Goal: Find specific page/section

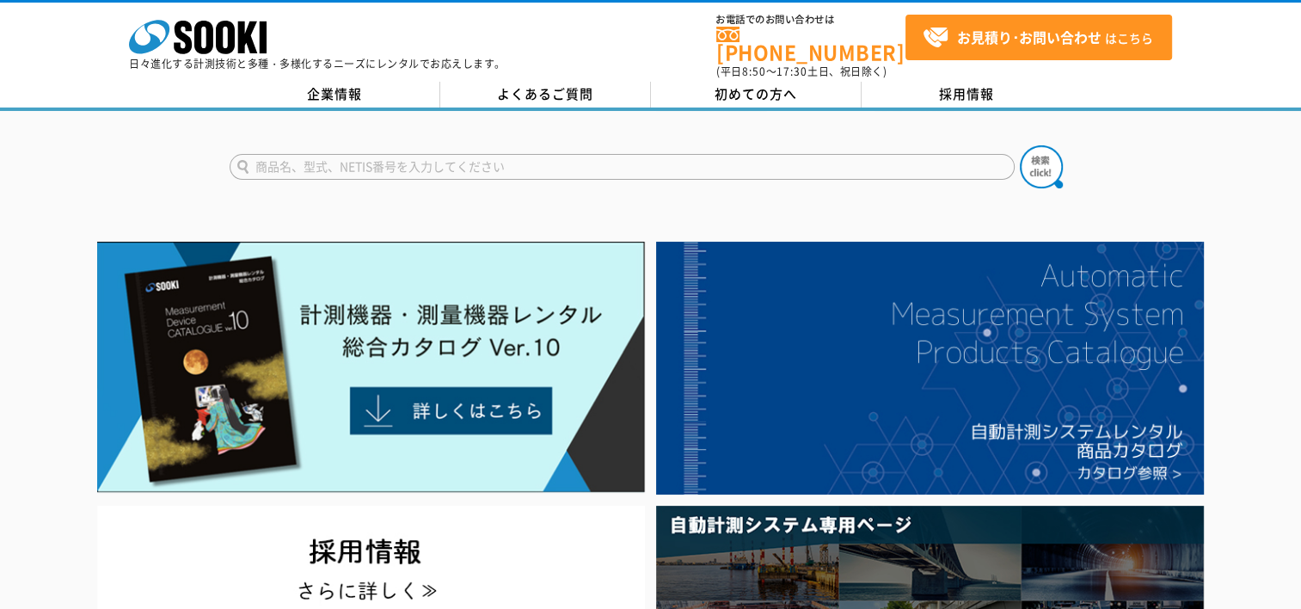
click at [283, 154] on input "text" at bounding box center [622, 167] width 785 height 26
type input "新コスモス電機"
click at [1020, 145] on button at bounding box center [1041, 166] width 43 height 43
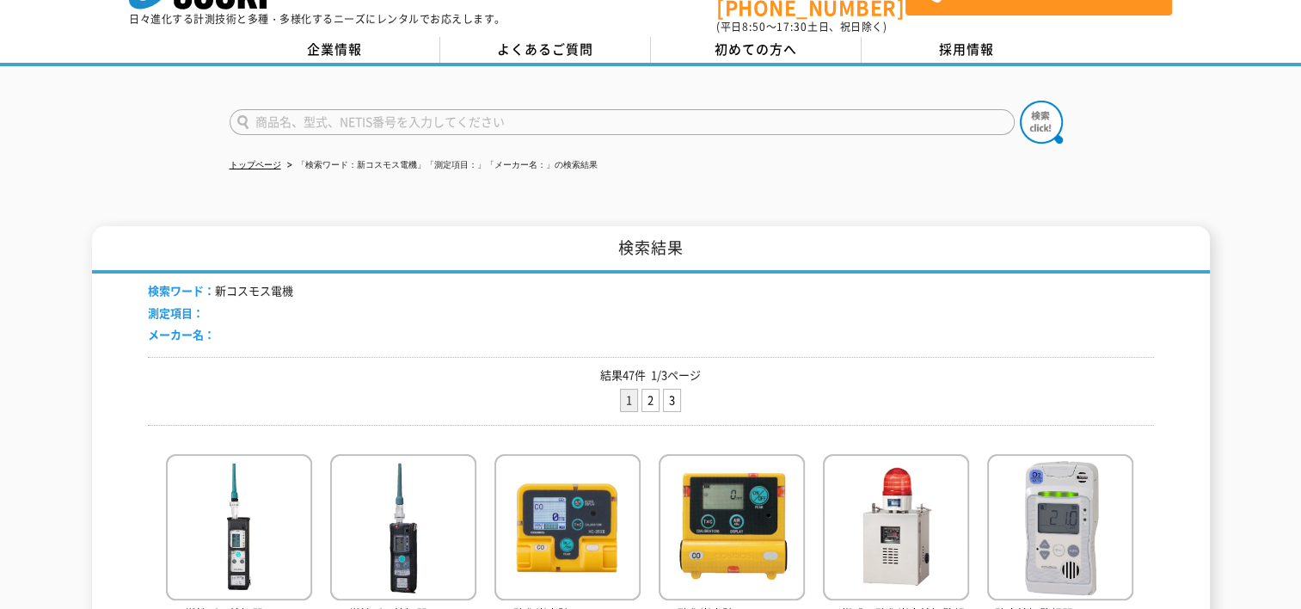
scroll to position [86, 0]
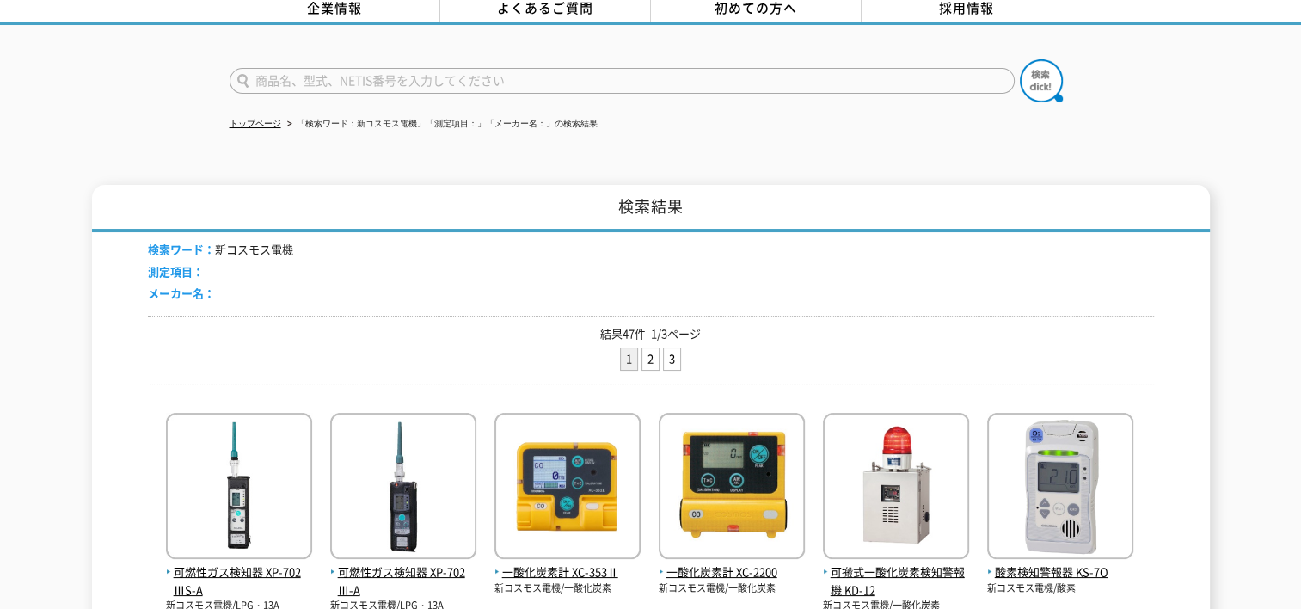
click at [318, 69] on input "text" at bounding box center [622, 81] width 785 height 26
type input "XO326"
click at [1046, 63] on img at bounding box center [1041, 80] width 43 height 43
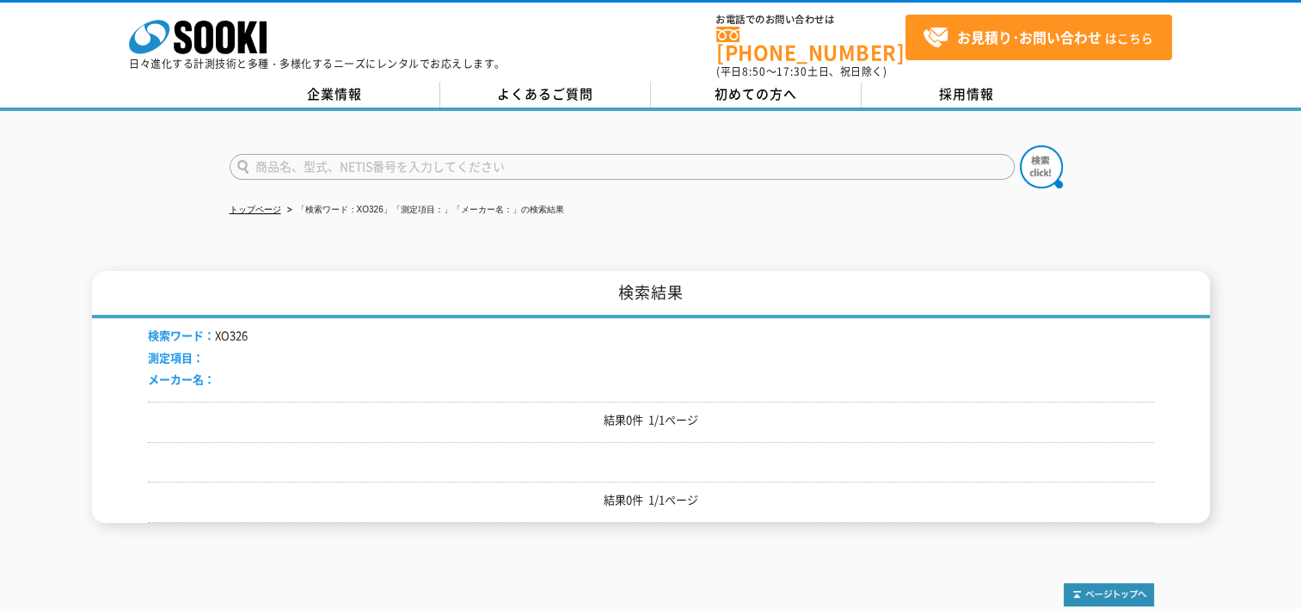
click at [340, 154] on input "text" at bounding box center [622, 167] width 785 height 26
type input "XO-326"
click at [1046, 148] on img at bounding box center [1041, 166] width 43 height 43
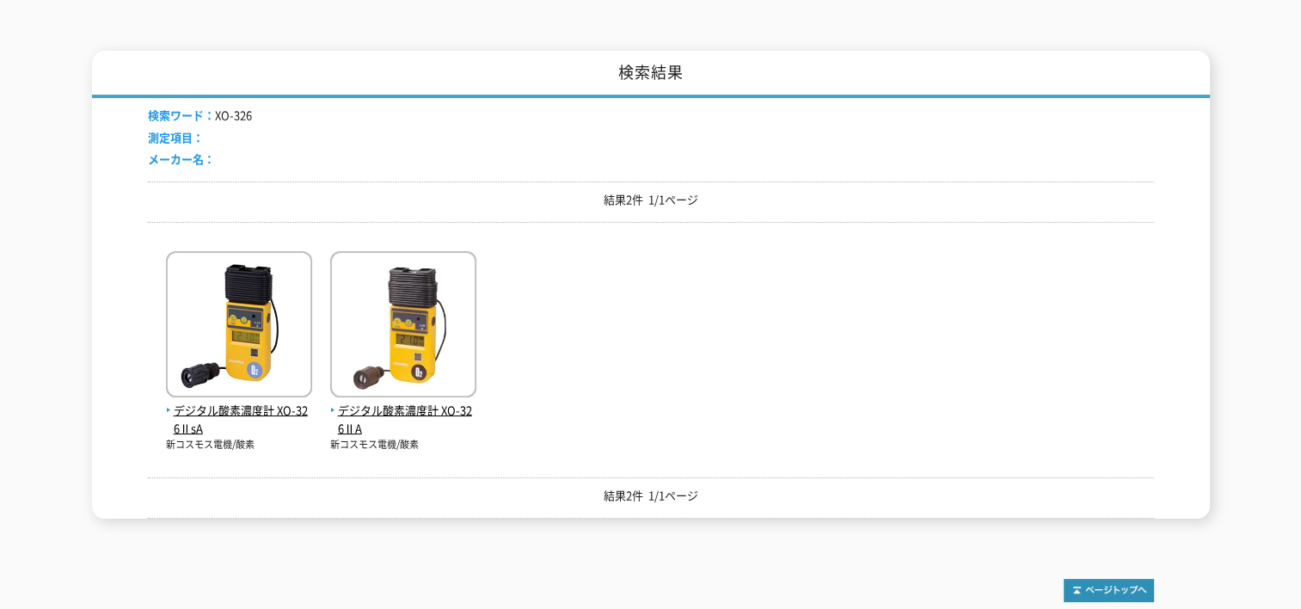
scroll to position [258, 0]
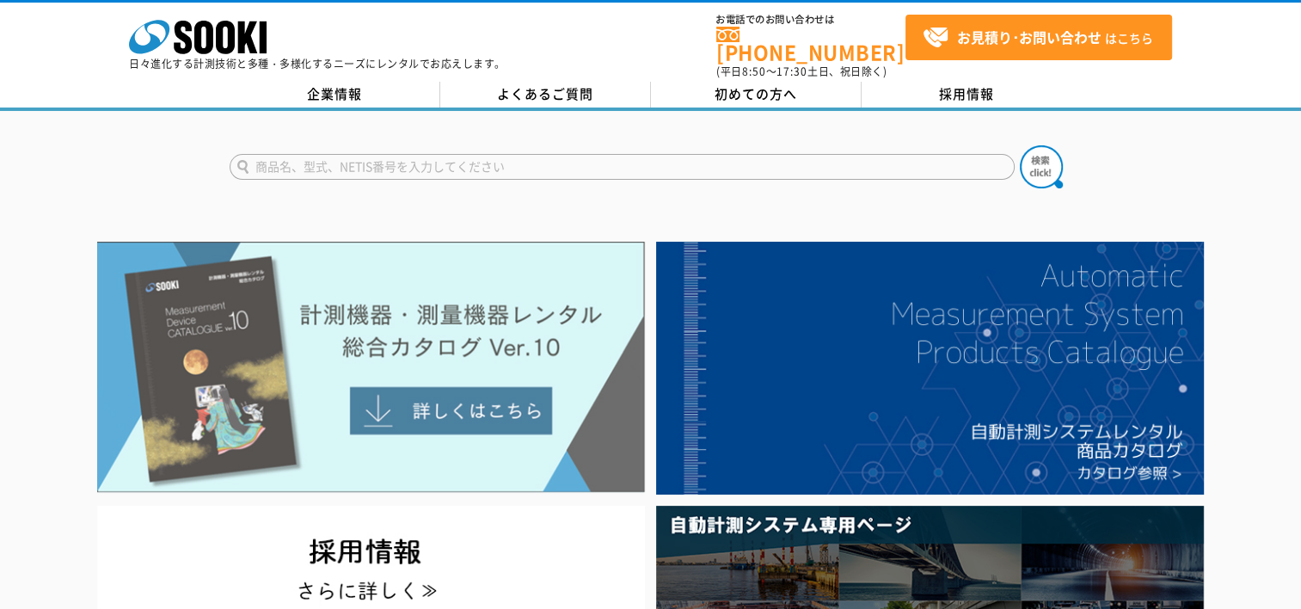
click at [445, 389] on img at bounding box center [371, 367] width 548 height 251
